Goal: Information Seeking & Learning: Check status

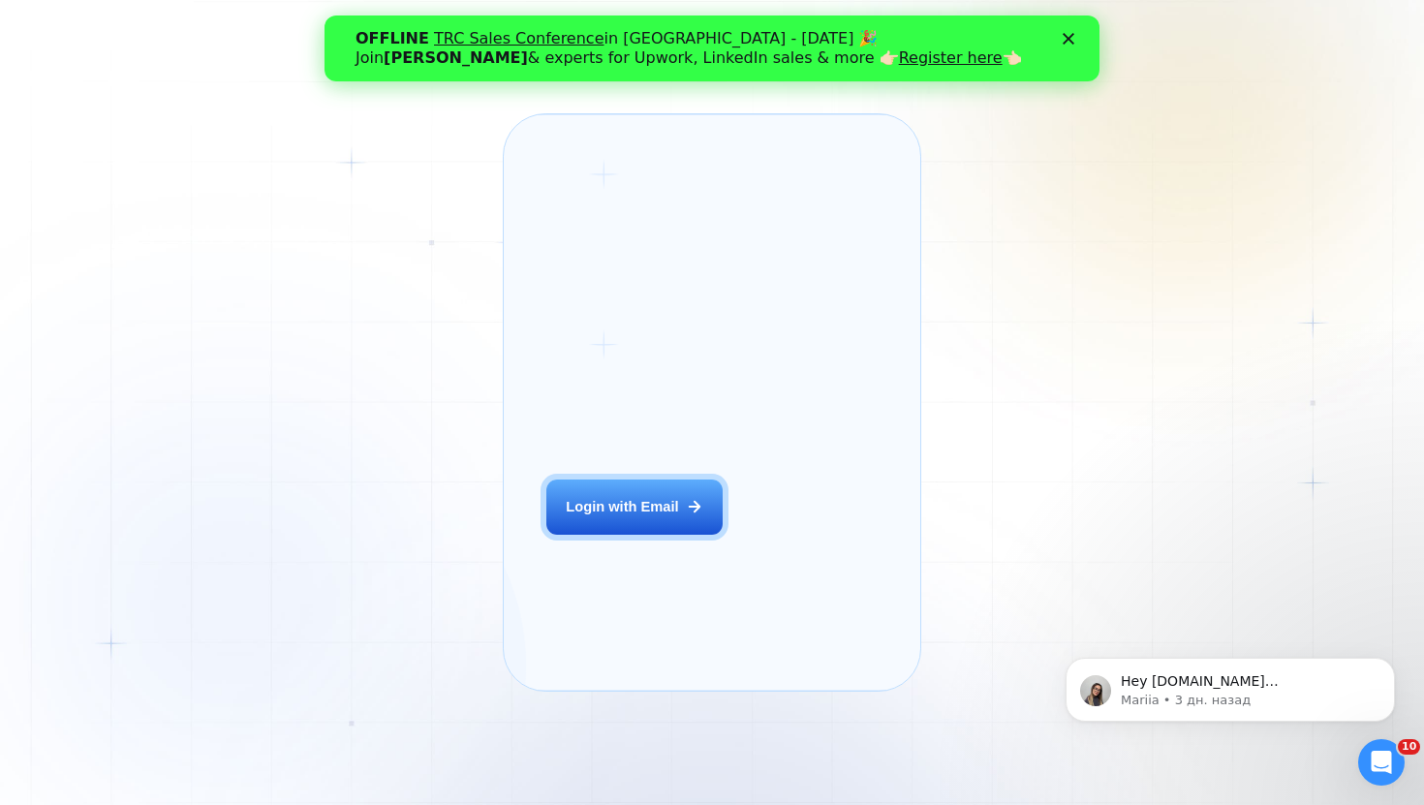
click at [669, 516] on div "Login with Email" at bounding box center [622, 506] width 112 height 19
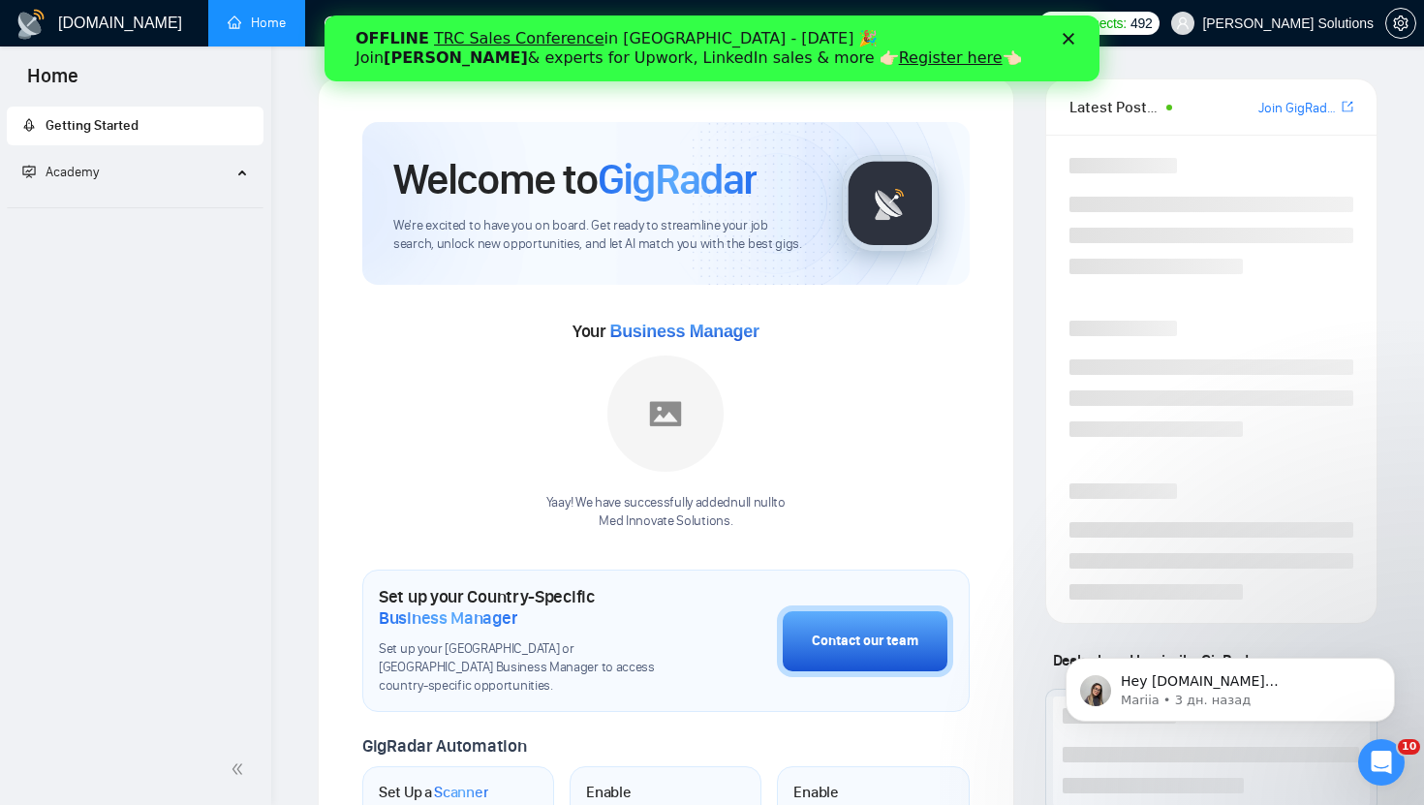
click at [1069, 32] on div "OFFLINE TRC Sales Conference in [GEOGRAPHIC_DATA] - [DATE] 🎉 Join [PERSON_NAME]…" at bounding box center [712, 48] width 775 height 50
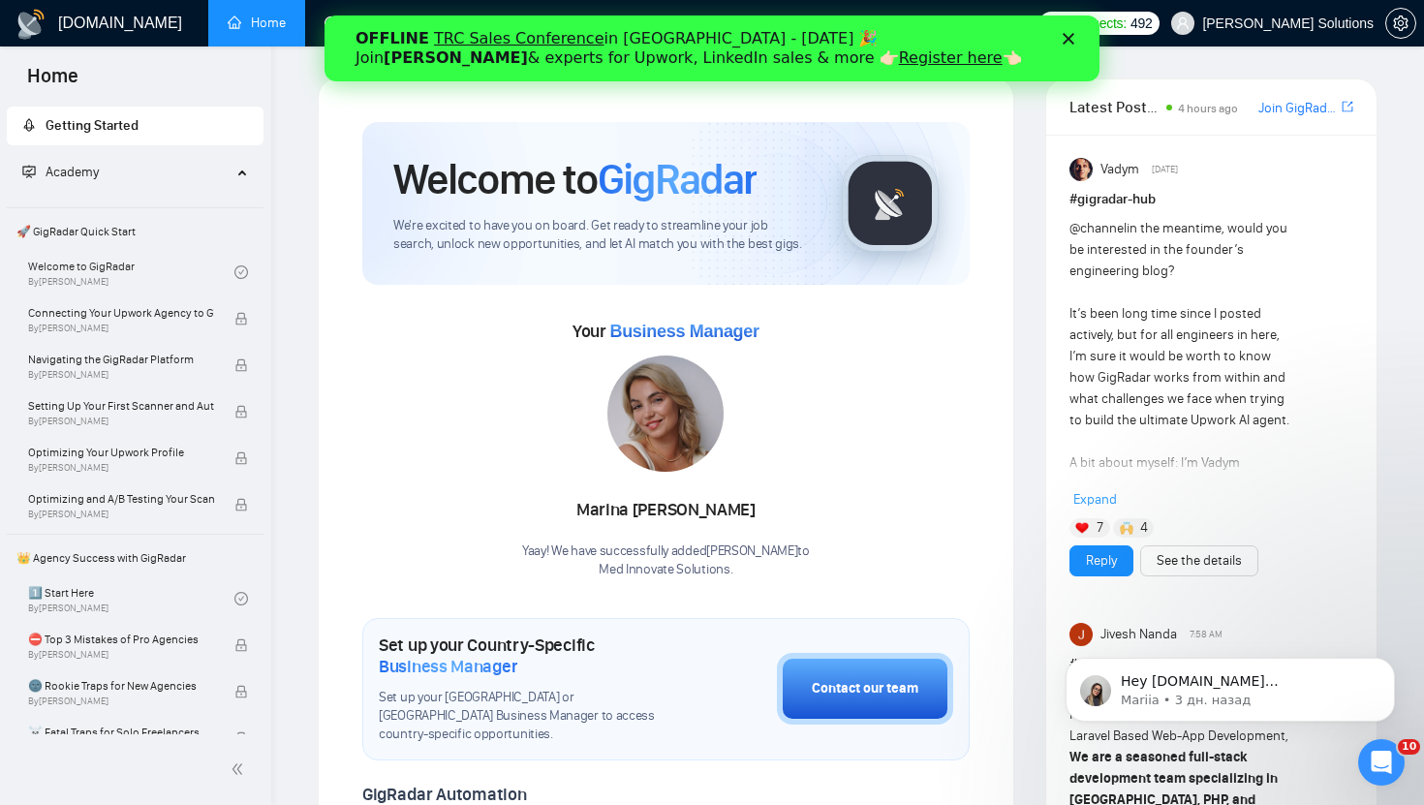
click at [1070, 39] on polygon "Закрыть" at bounding box center [1069, 39] width 12 height 12
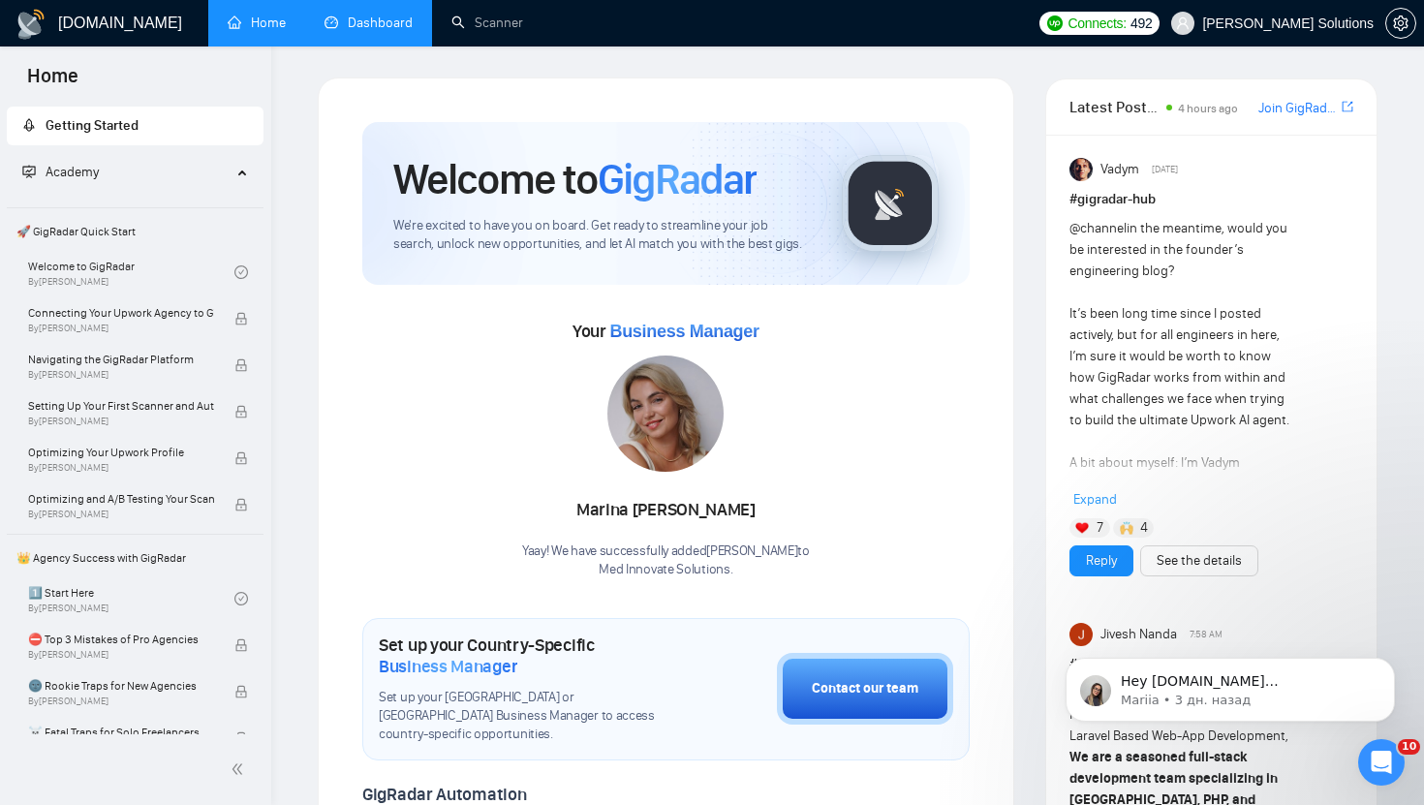
click at [399, 27] on link "Dashboard" at bounding box center [369, 23] width 88 height 16
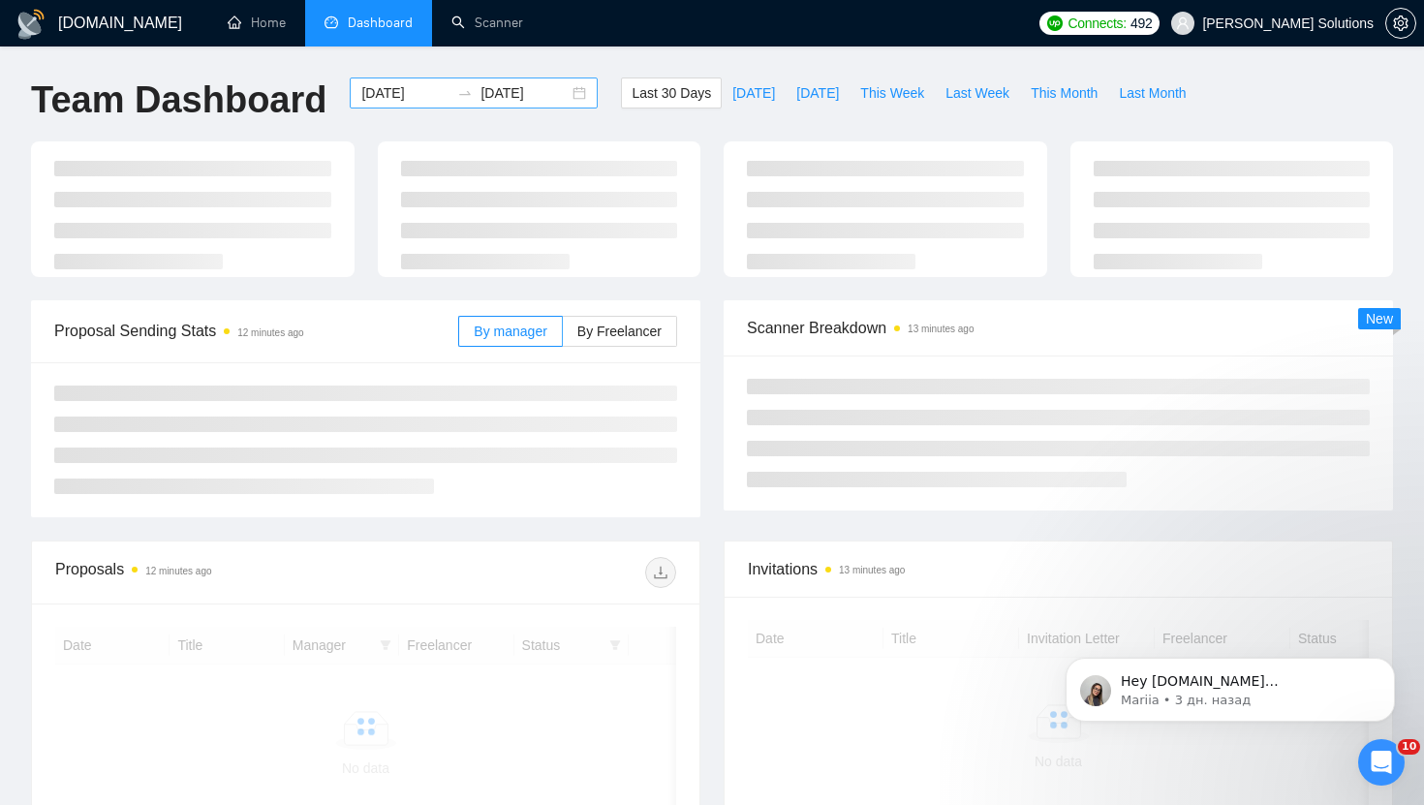
click at [390, 102] on input "[DATE]" at bounding box center [405, 92] width 88 height 21
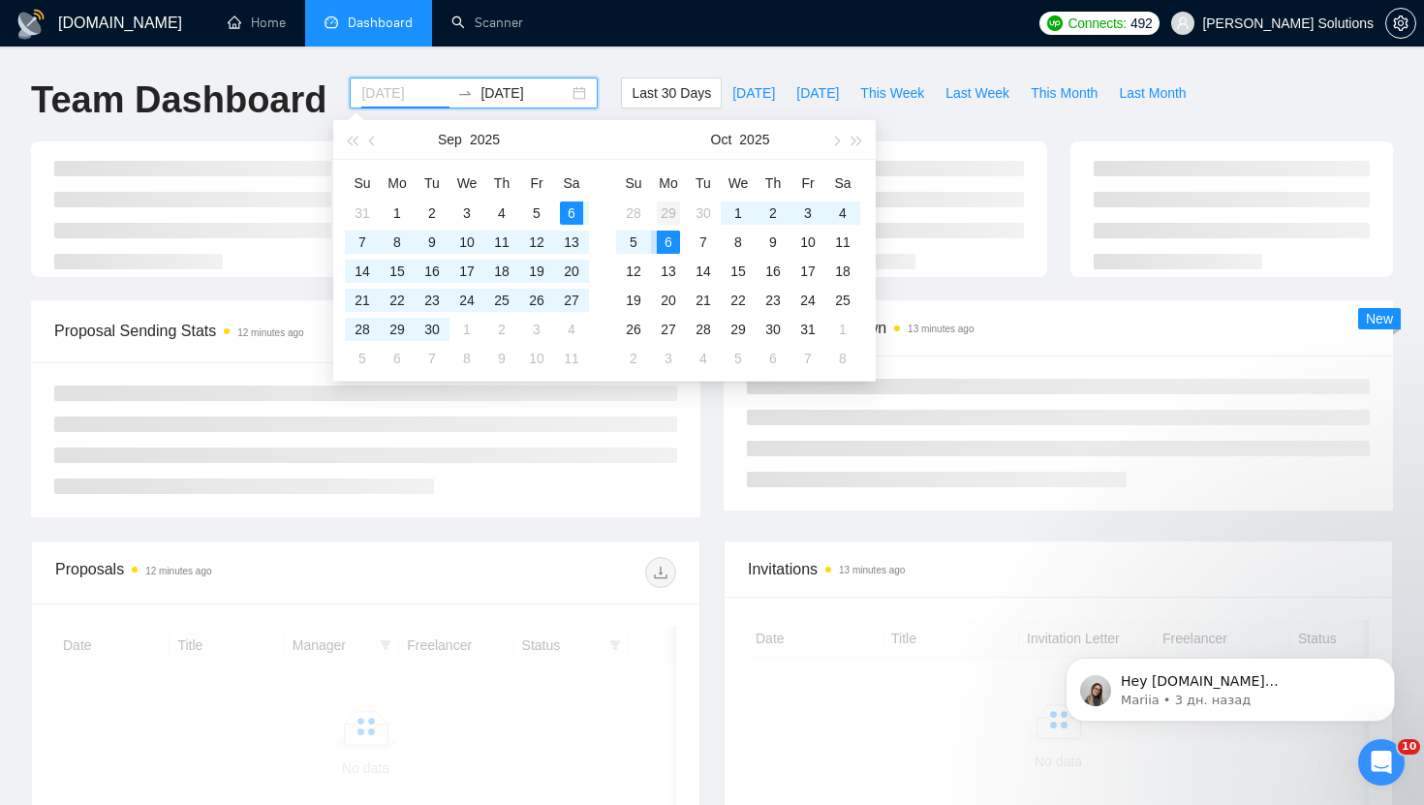
type input "[DATE]"
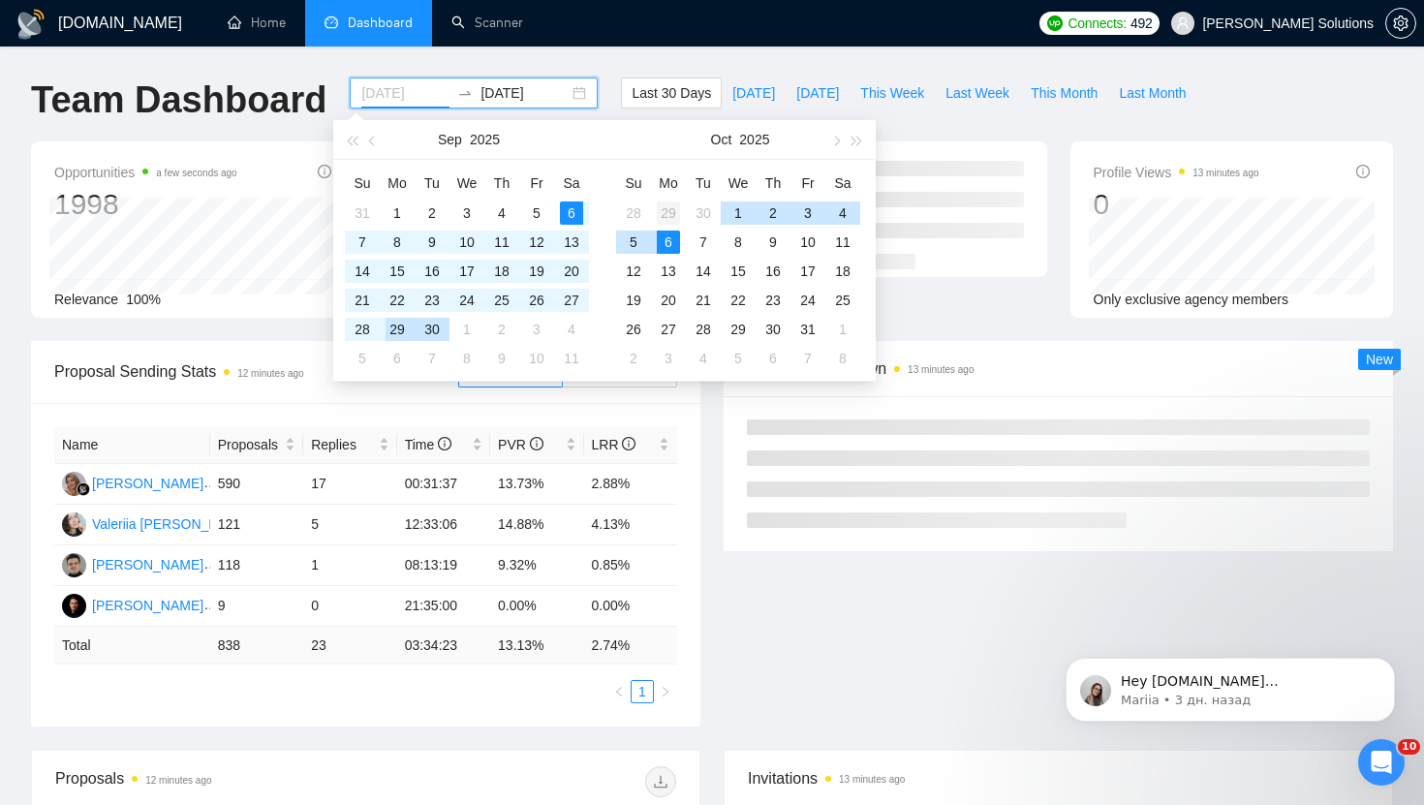
click at [675, 220] on div "29" at bounding box center [668, 213] width 23 height 23
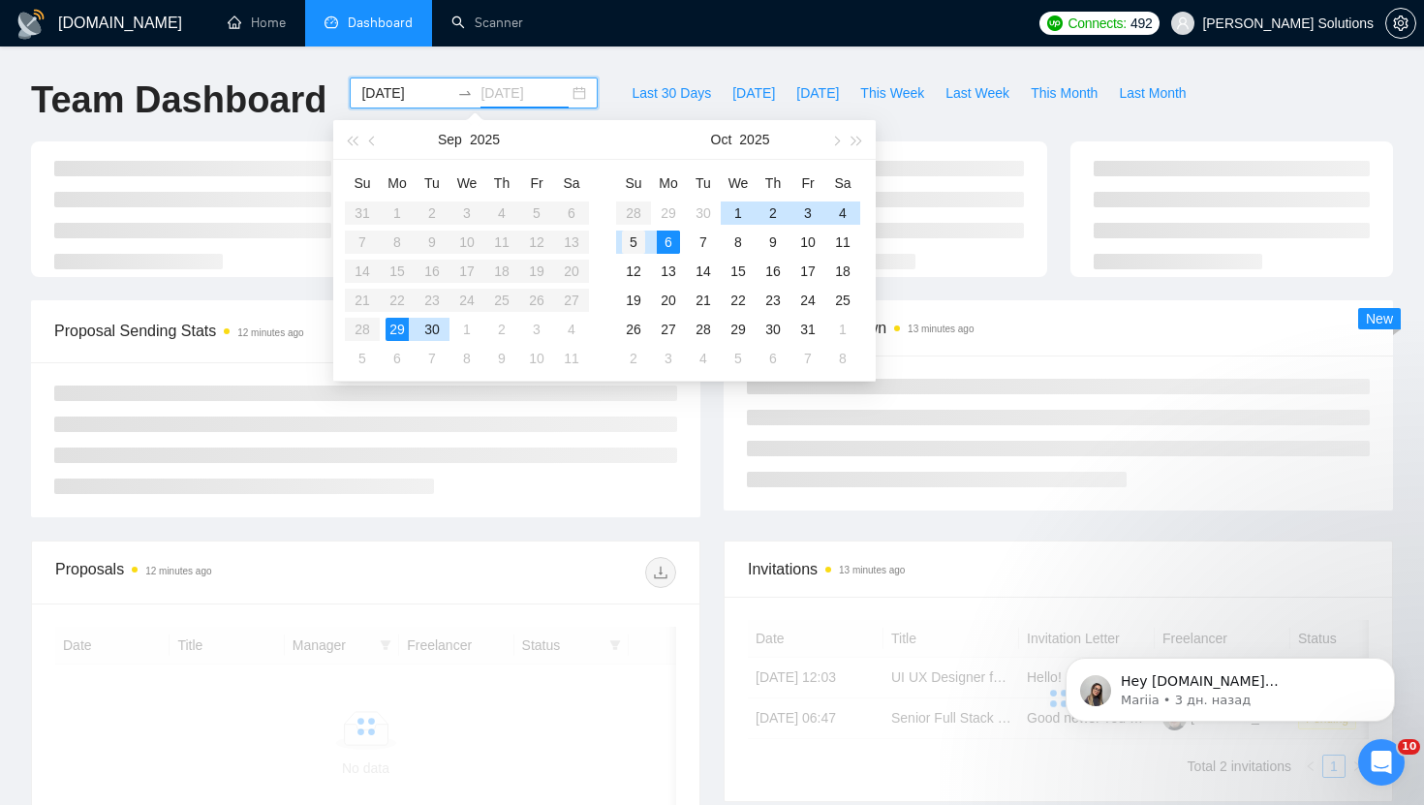
type input "[DATE]"
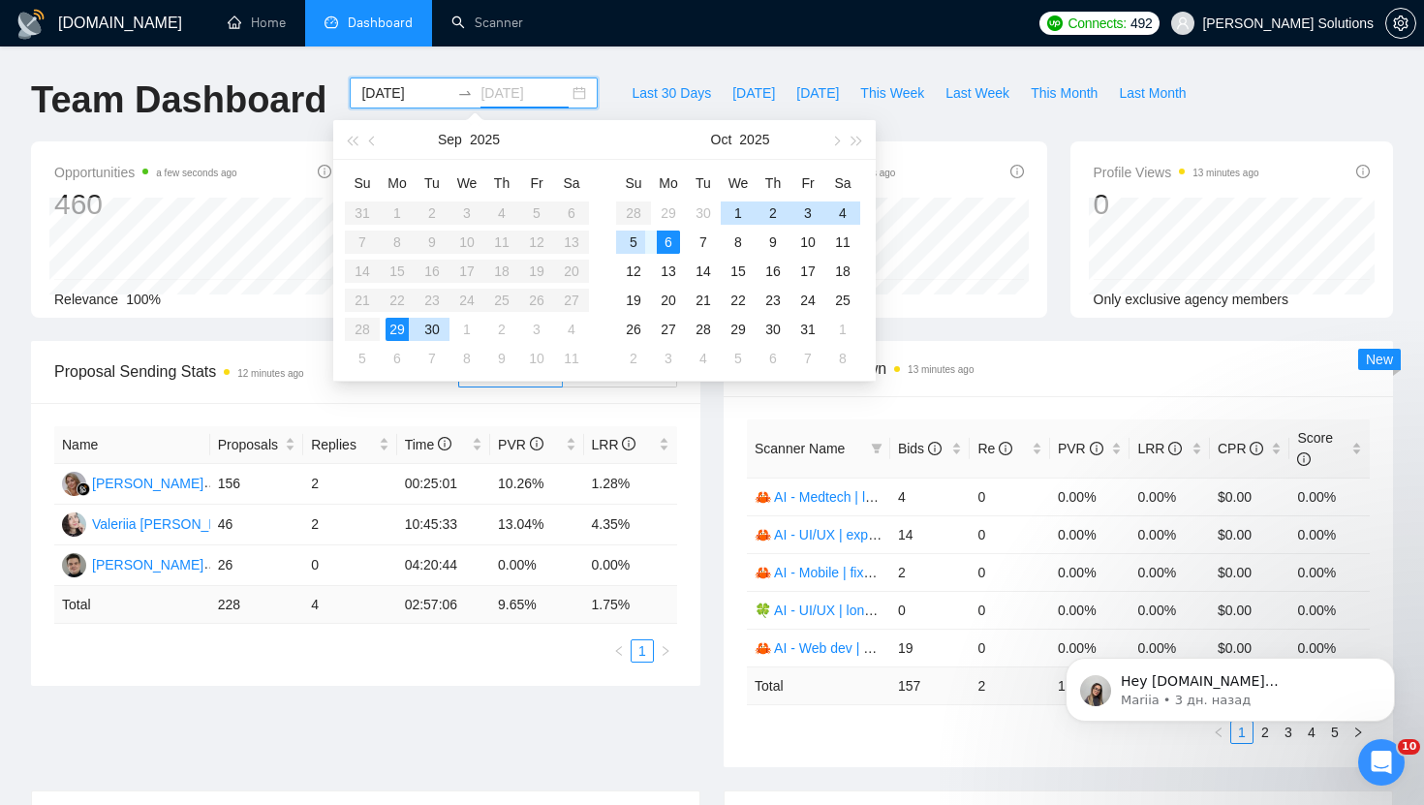
click at [636, 242] on div "5" at bounding box center [633, 242] width 23 height 23
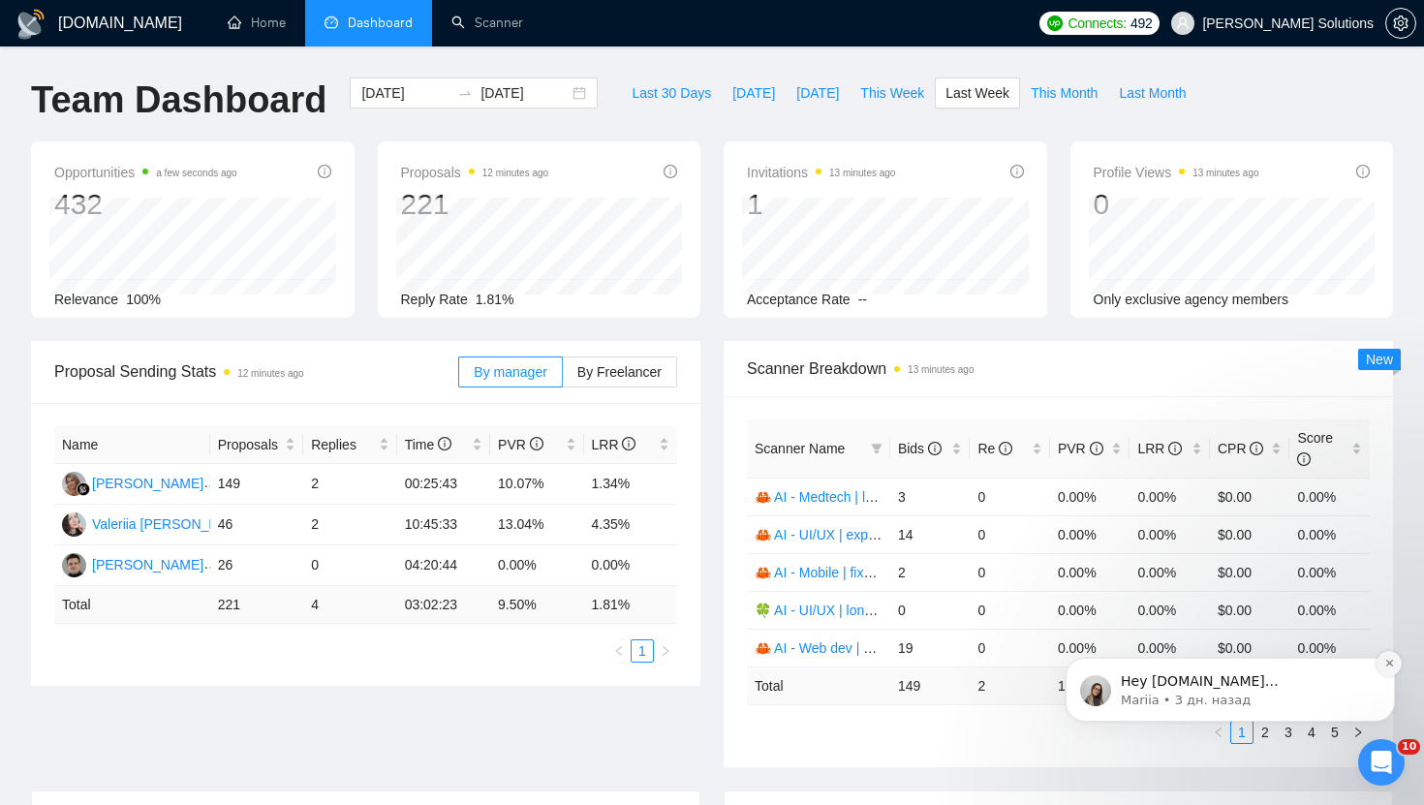
click at [1397, 666] on button "Dismiss notification" at bounding box center [1389, 663] width 25 height 25
